Goal: Ask a question

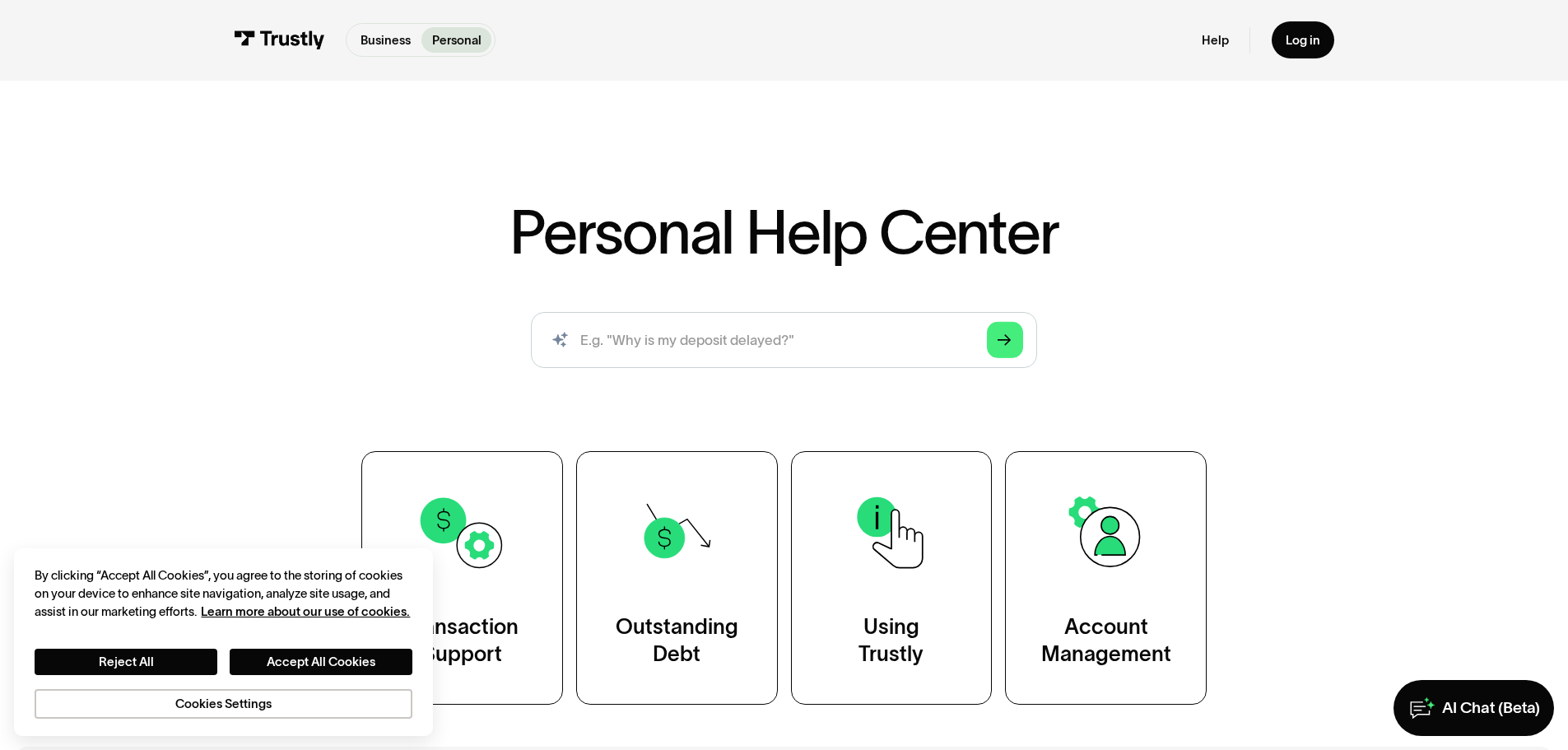
scroll to position [165, 0]
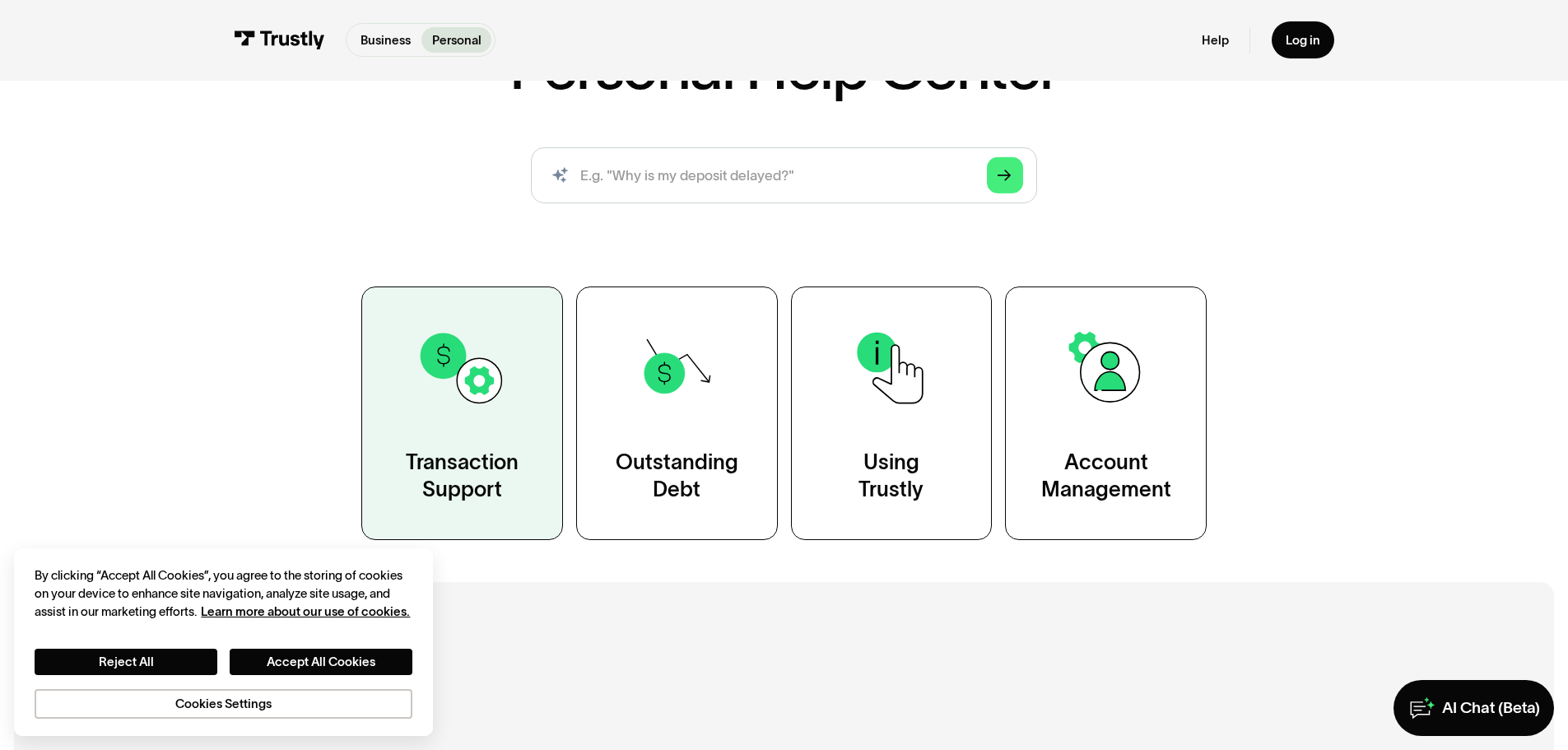
click at [451, 360] on img at bounding box center [462, 368] width 91 height 91
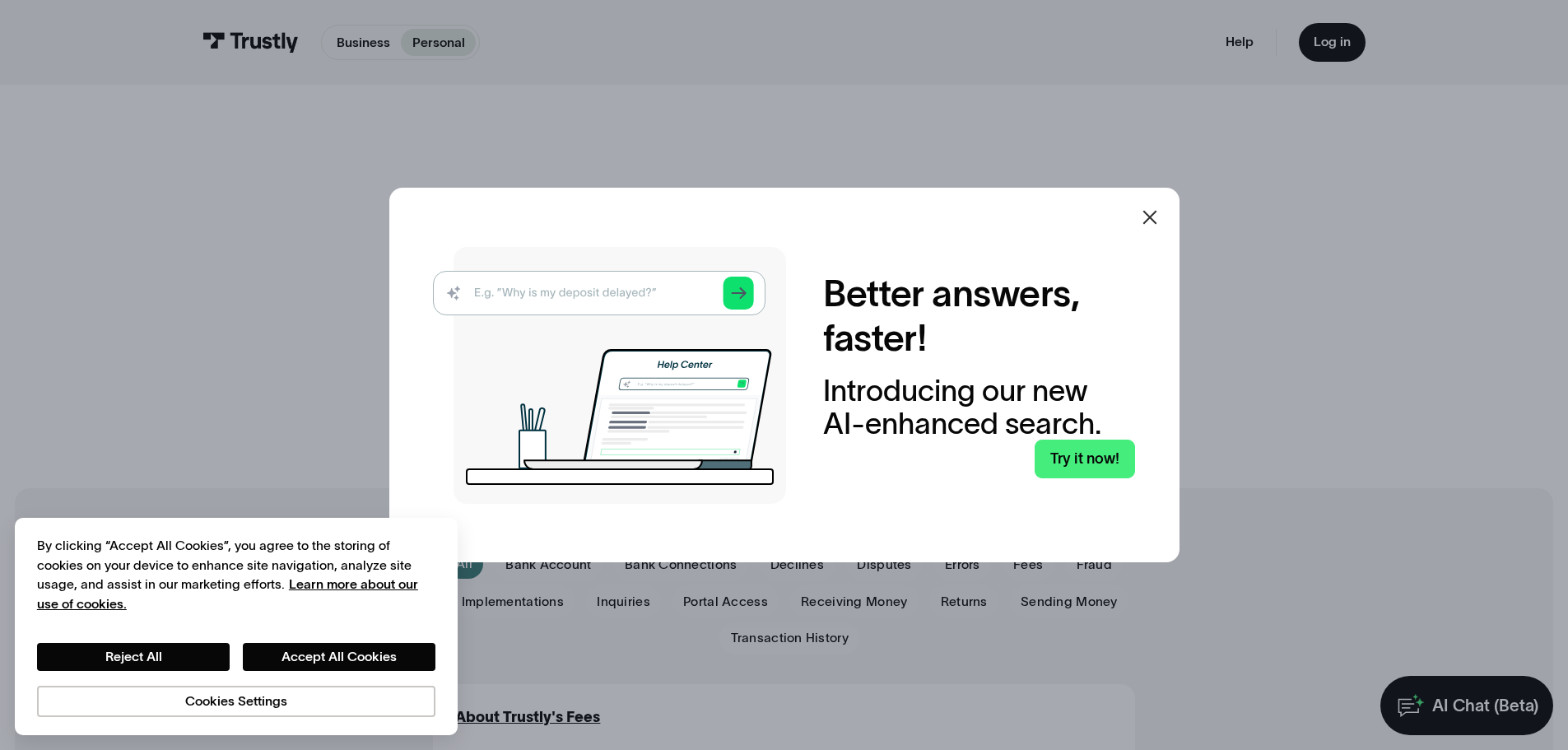
click at [588, 301] on img at bounding box center [609, 376] width 353 height 257
click at [1152, 227] on div at bounding box center [1149, 217] width 20 height 20
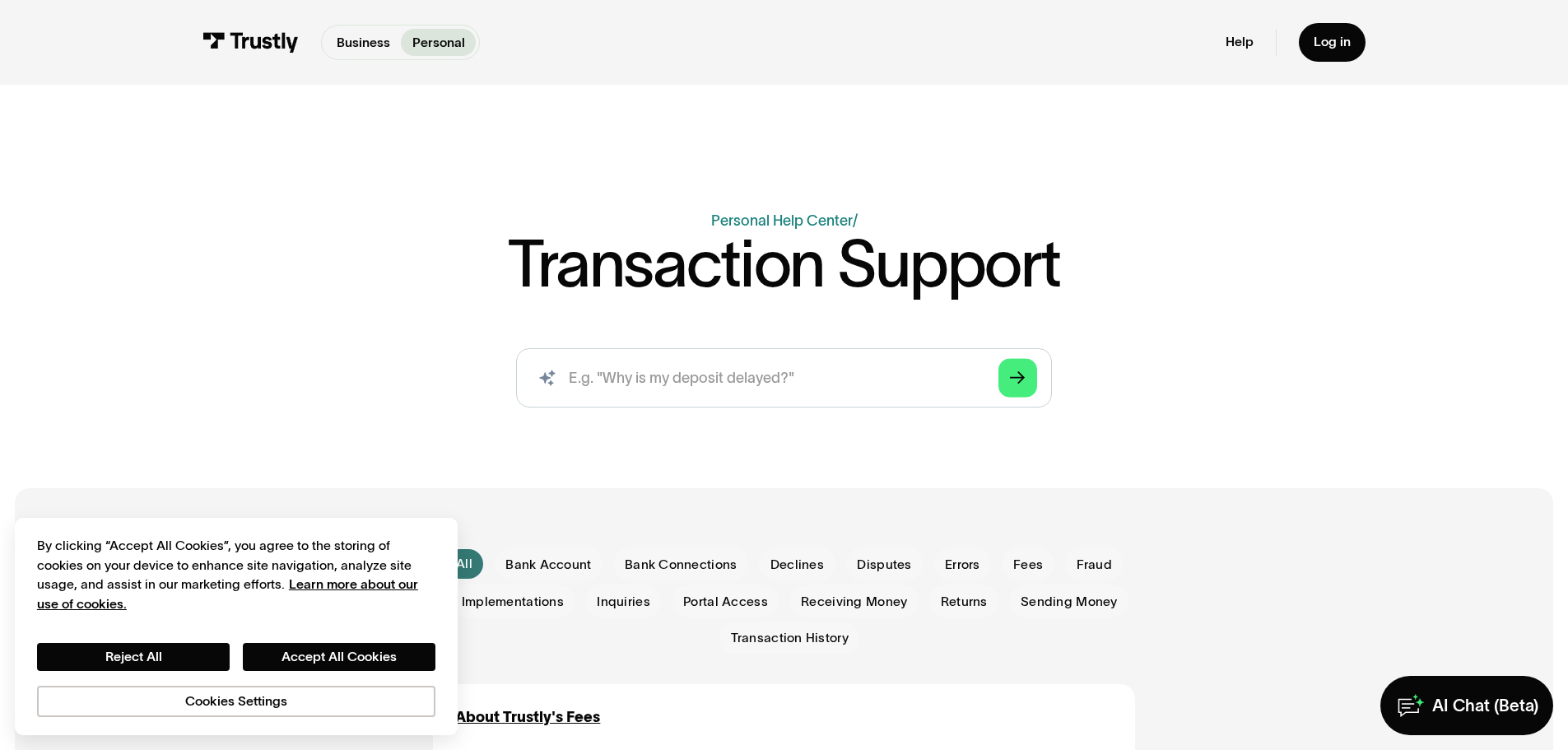
click at [793, 379] on input "search" at bounding box center [784, 377] width 535 height 59
